Goal: Find specific fact: Find specific fact

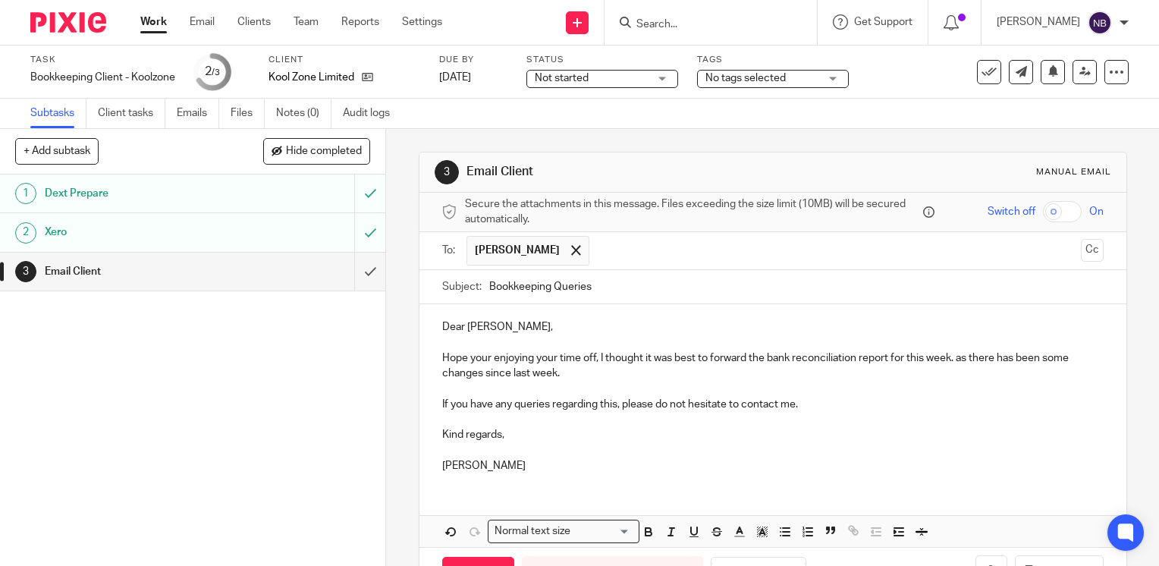
scroll to position [52, 0]
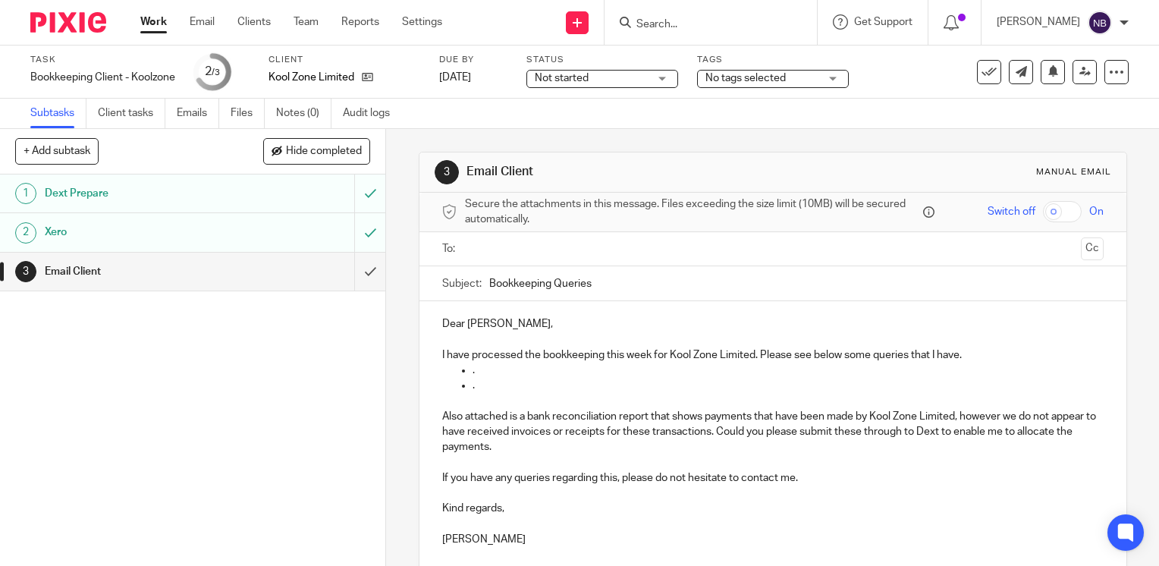
click at [771, 26] on input "Search" at bounding box center [703, 25] width 137 height 14
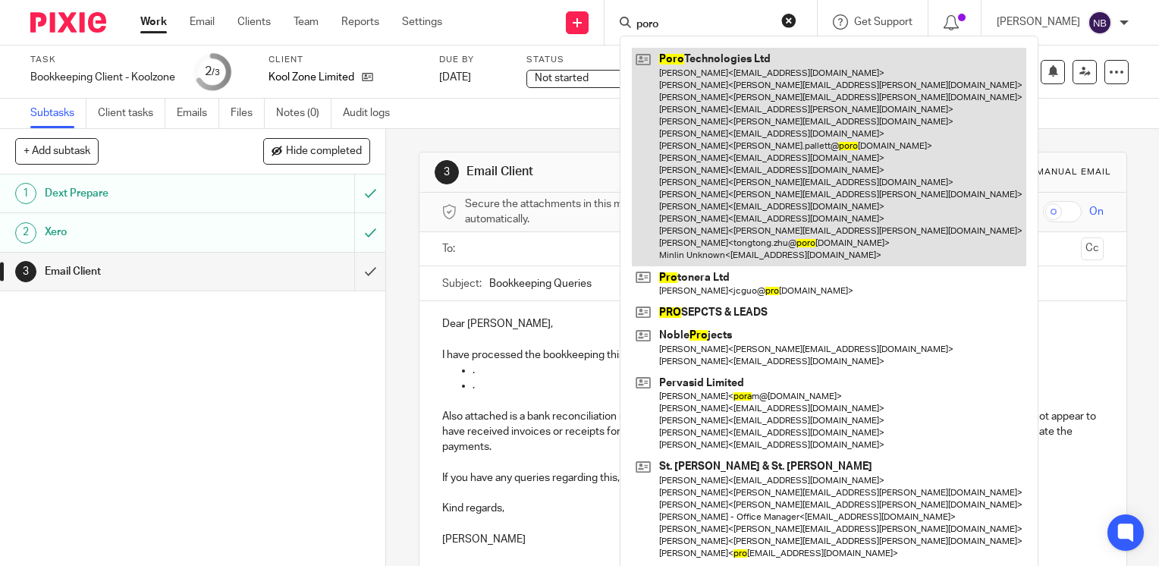
type input "poro"
click at [808, 194] on link at bounding box center [829, 157] width 394 height 218
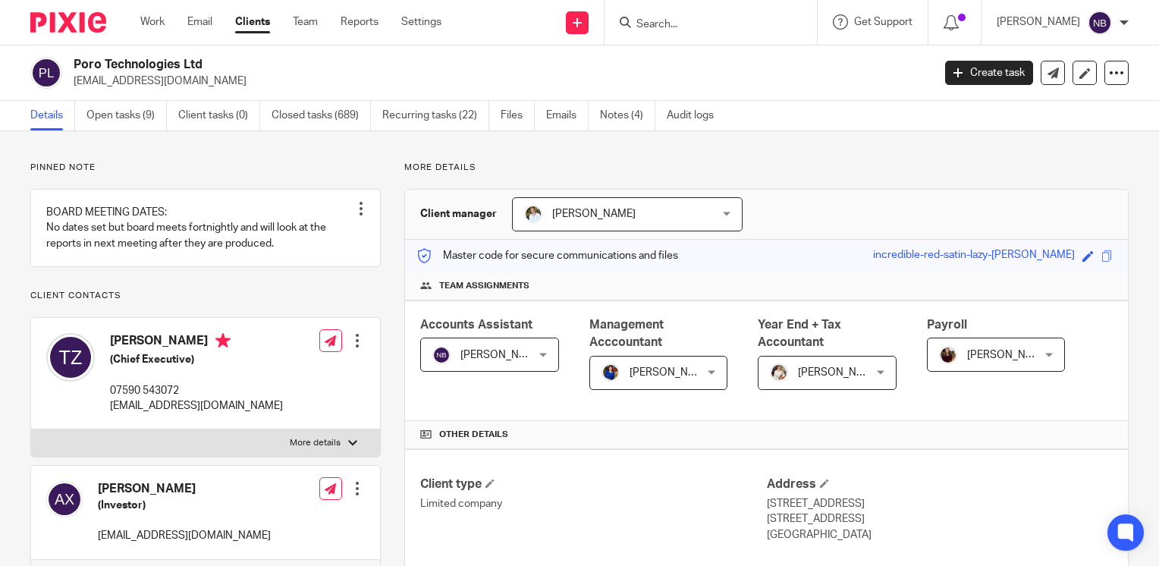
click at [799, 173] on p "More details" at bounding box center [766, 168] width 724 height 12
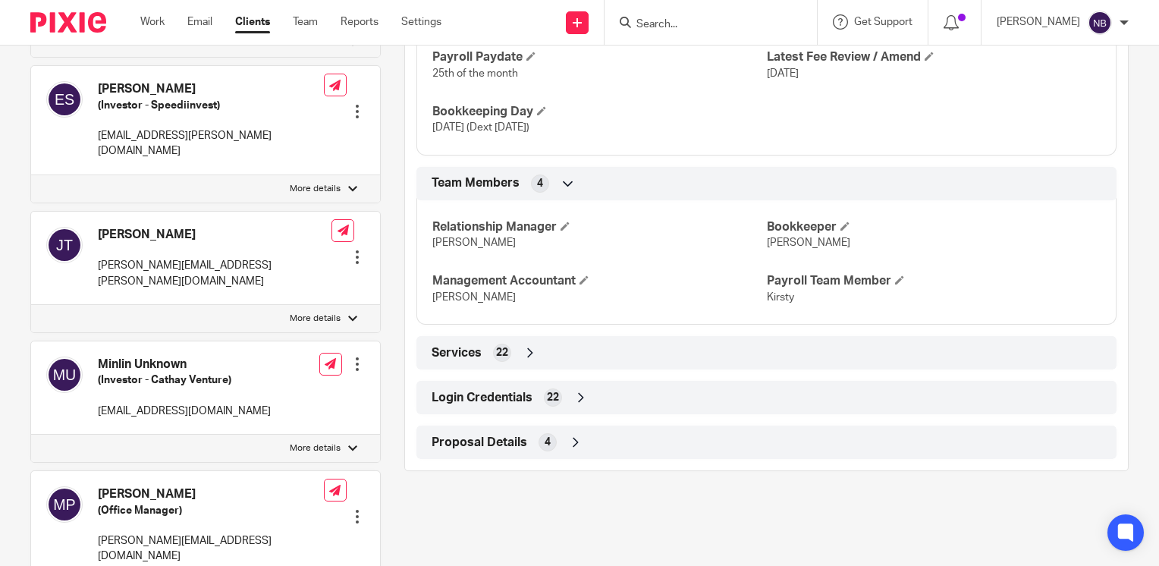
scroll to position [1087, 0]
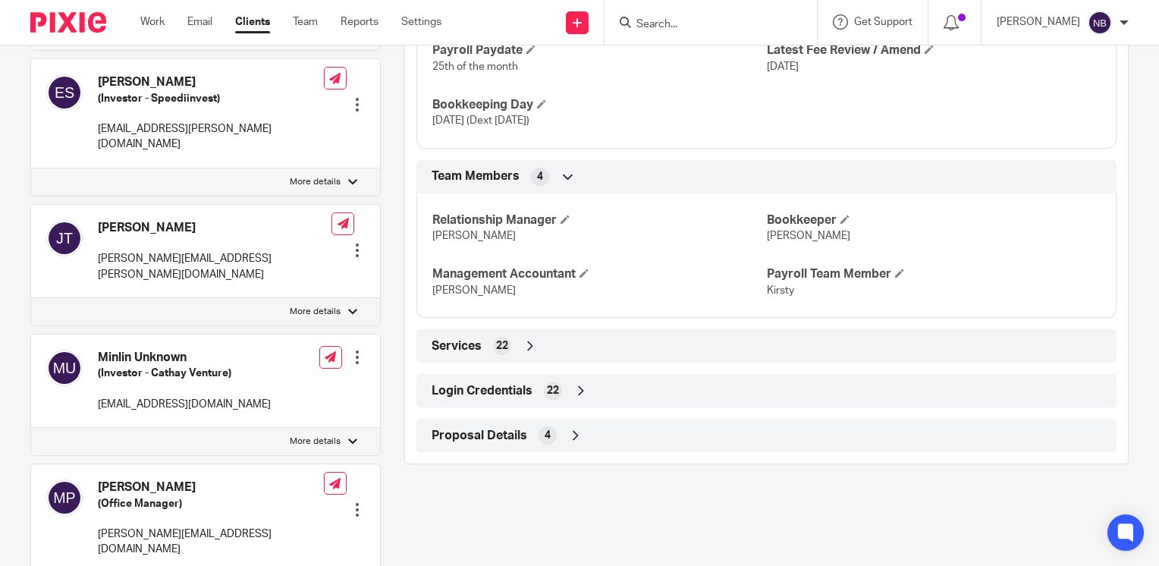
click at [585, 400] on div "Login Credentials 22" at bounding box center [766, 391] width 677 height 26
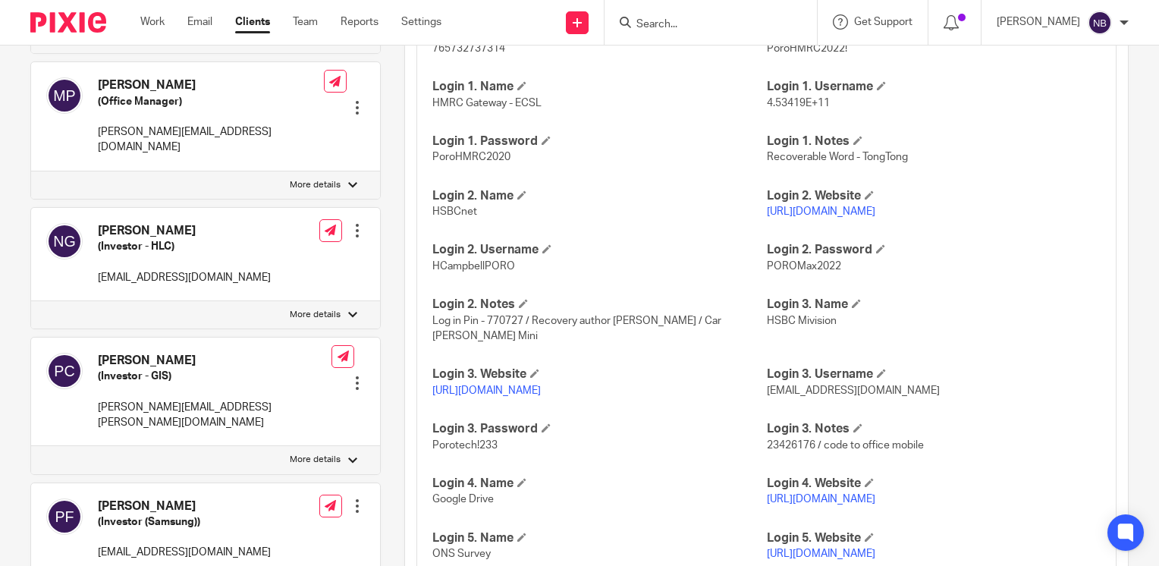
scroll to position [1491, 0]
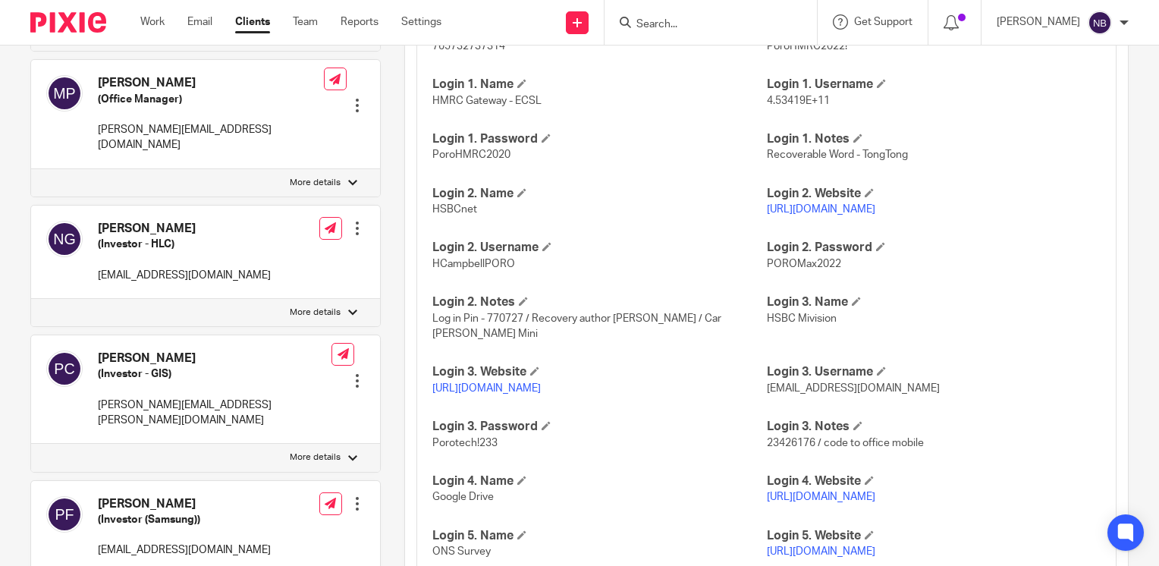
drag, startPoint x: 888, startPoint y: 225, endPoint x: 760, endPoint y: 228, distance: 128.2
click at [767, 217] on p "[URL][DOMAIN_NAME]" at bounding box center [934, 209] width 334 height 15
copy link "[URL][DOMAIN_NAME]"
drag, startPoint x: 510, startPoint y: 281, endPoint x: 430, endPoint y: 281, distance: 79.6
click at [432, 269] on span "HCampbellPORO" at bounding box center [473, 264] width 83 height 11
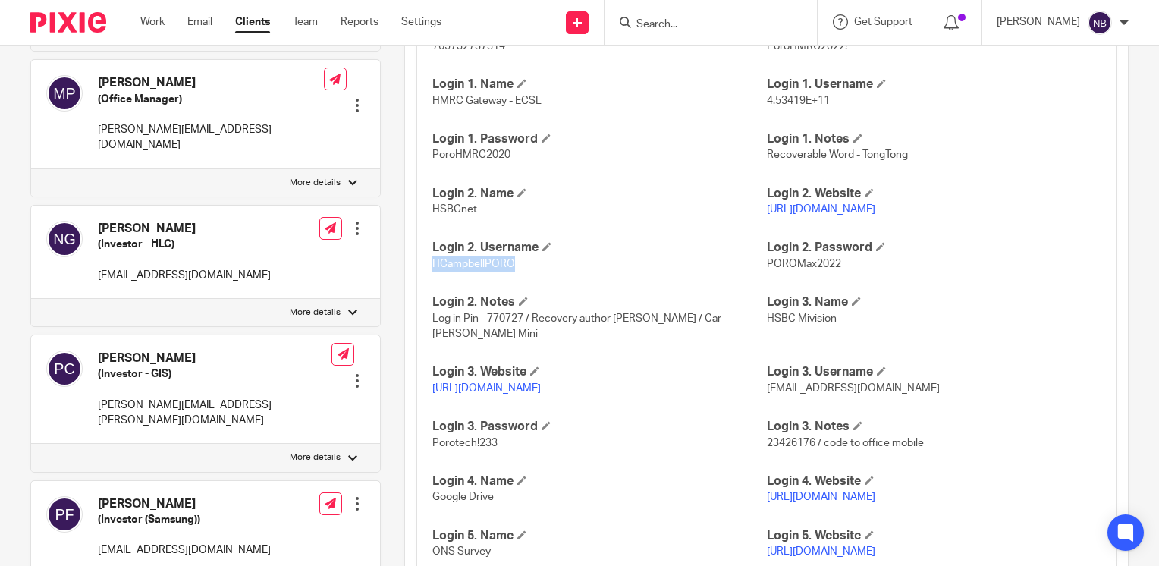
copy span "HCampbellPORO"
